Goal: Navigation & Orientation: Go to known website

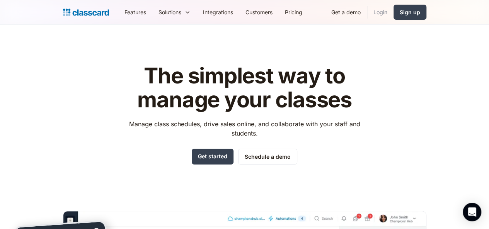
click at [393, 12] on link "Login" at bounding box center [380, 11] width 26 height 17
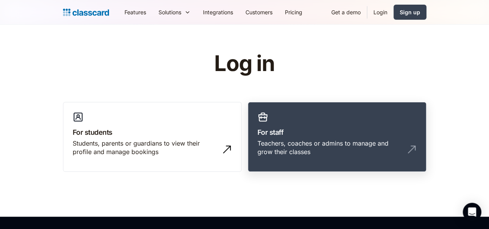
click at [280, 108] on link "For staff Teachers, coaches or admins to manage and grow their classes" at bounding box center [337, 137] width 178 height 70
